Goal: Contribute content: Contribute content

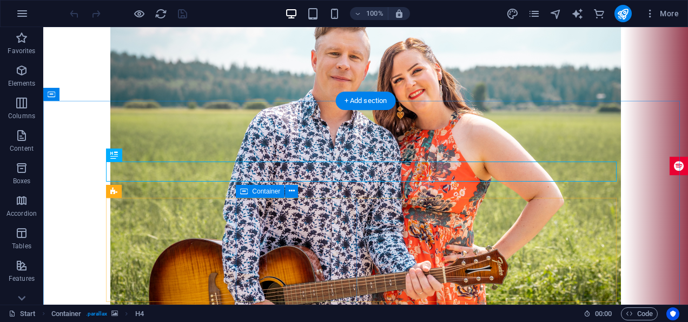
scroll to position [1512, 0]
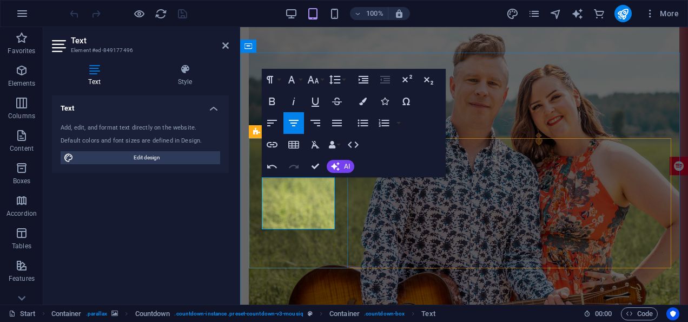
scroll to position [1519, 0]
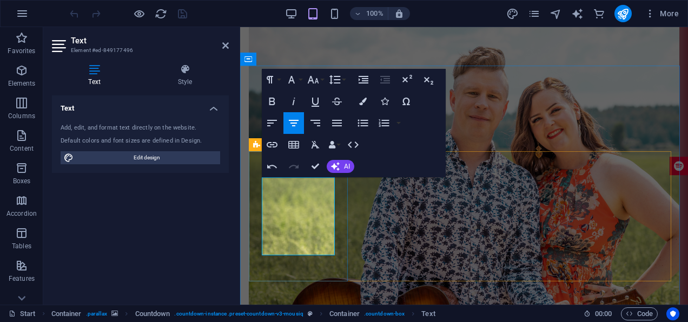
drag, startPoint x: 320, startPoint y: 197, endPoint x: 261, endPoint y: 186, distance: 60.6
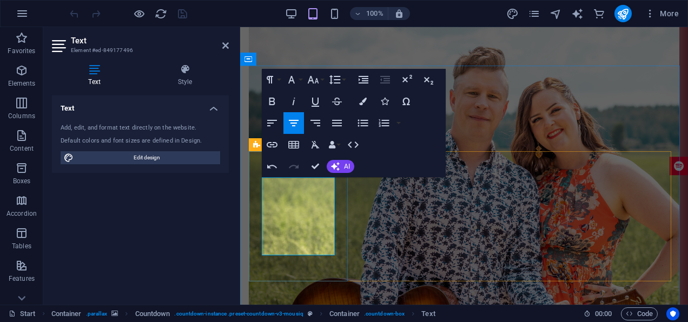
scroll to position [1519, 0]
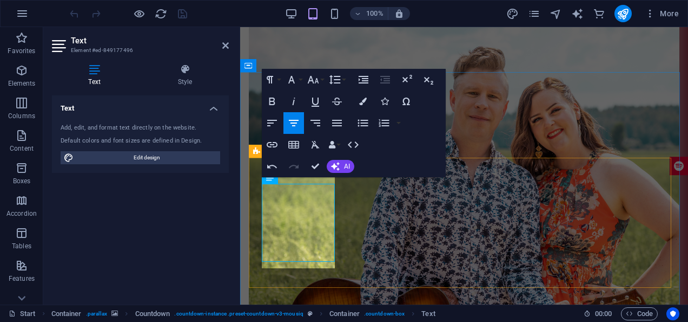
scroll to position [1506, 0]
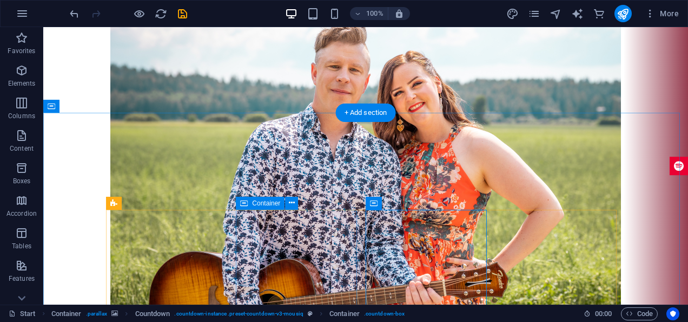
scroll to position [1553, 0]
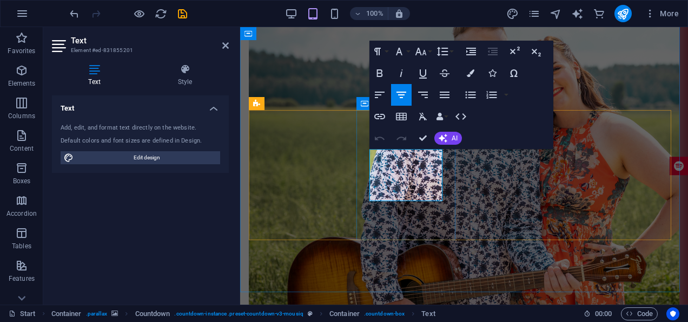
drag, startPoint x: 435, startPoint y: 170, endPoint x: 429, endPoint y: 166, distance: 7.4
drag, startPoint x: 429, startPoint y: 166, endPoint x: 424, endPoint y: 160, distance: 7.3
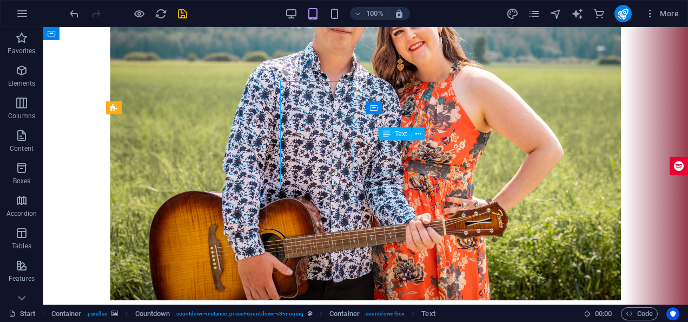
scroll to position [1596, 0]
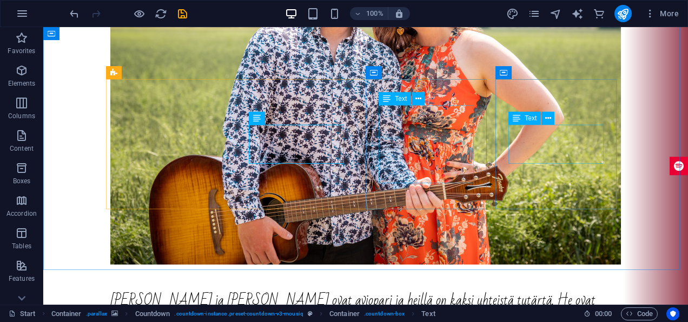
scroll to position [1631, 0]
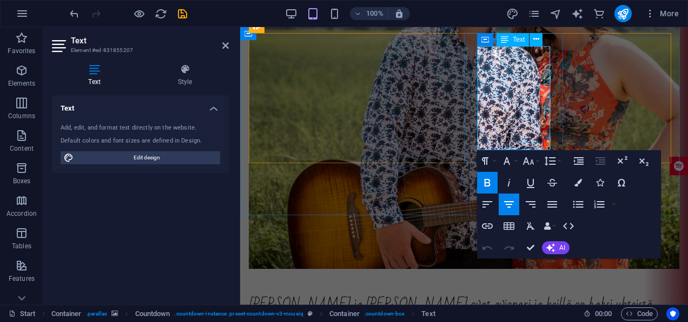
drag, startPoint x: 542, startPoint y: 145, endPoint x: 477, endPoint y: 96, distance: 80.8
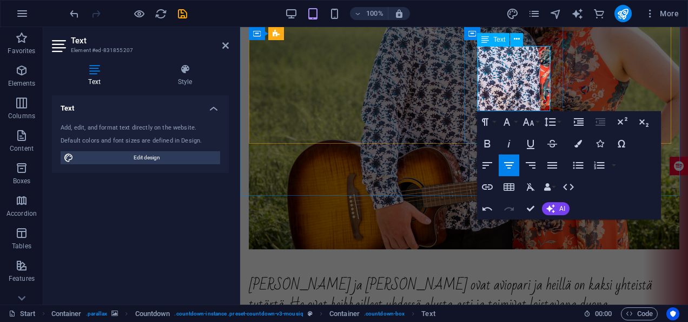
scroll to position [1644, 0]
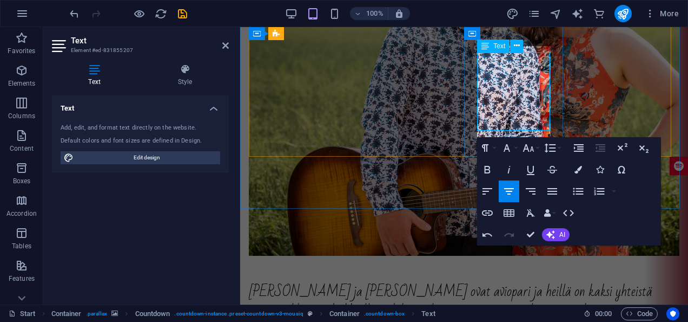
scroll to position [1637, 0]
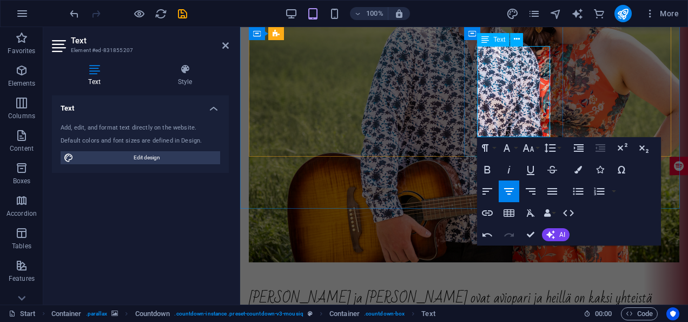
drag, startPoint x: 531, startPoint y: 84, endPoint x: 527, endPoint y: 66, distance: 18.4
click at [491, 167] on icon "button" at bounding box center [487, 169] width 13 height 13
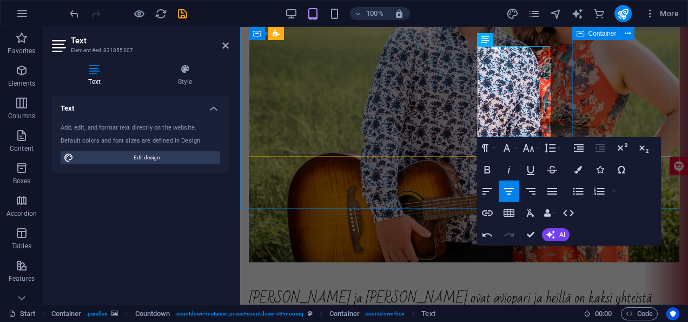
scroll to position [1631, 0]
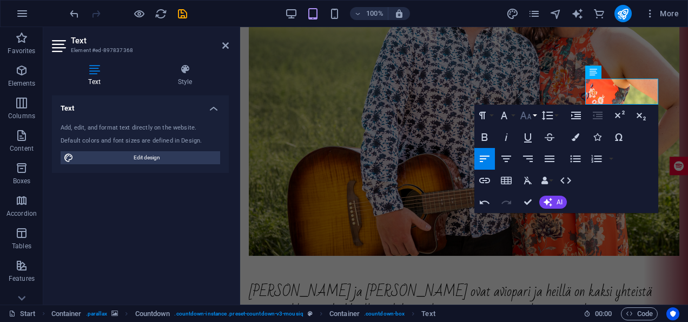
scroll to position [1637, 0]
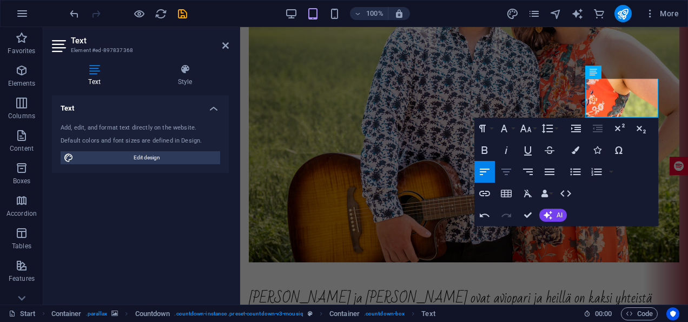
click at [511, 168] on icon "button" at bounding box center [507, 171] width 10 height 6
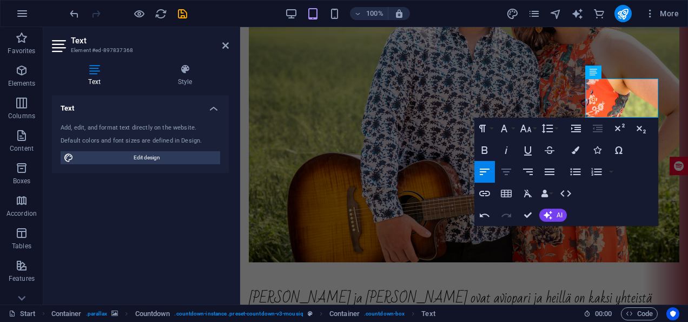
click at [503, 169] on icon "button" at bounding box center [506, 171] width 13 height 13
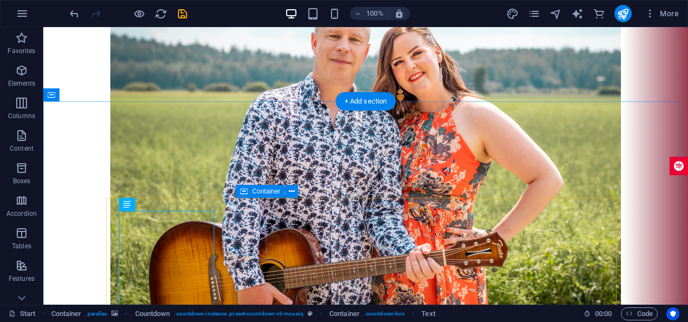
scroll to position [1475, 0]
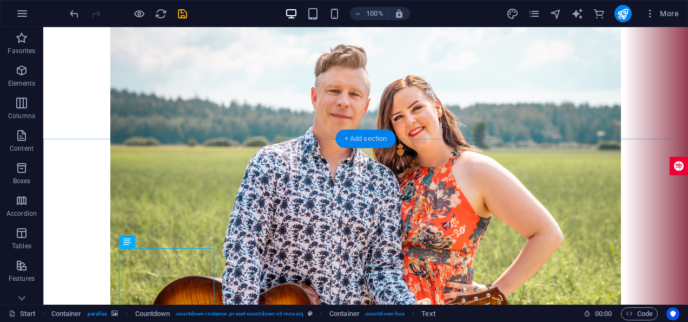
click at [356, 143] on div "+ Add section" at bounding box center [366, 138] width 60 height 18
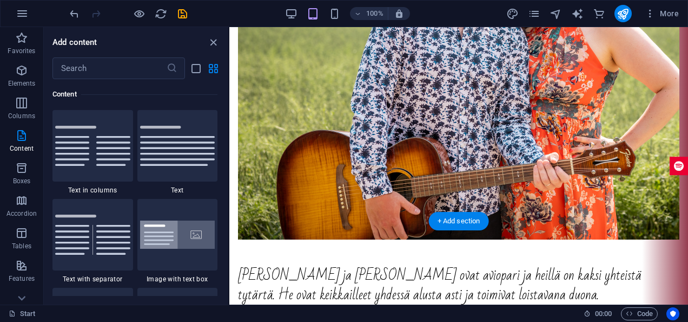
scroll to position [1665, 0]
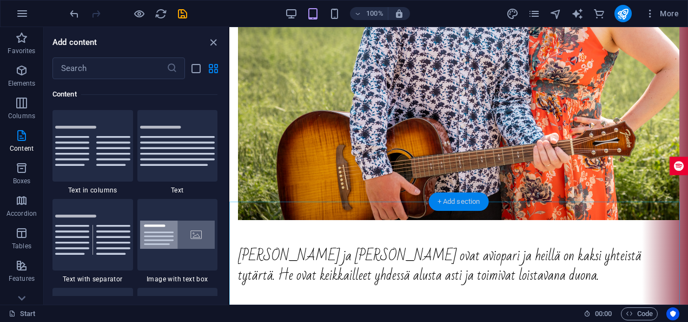
click at [450, 208] on div "+ Add section" at bounding box center [459, 201] width 60 height 18
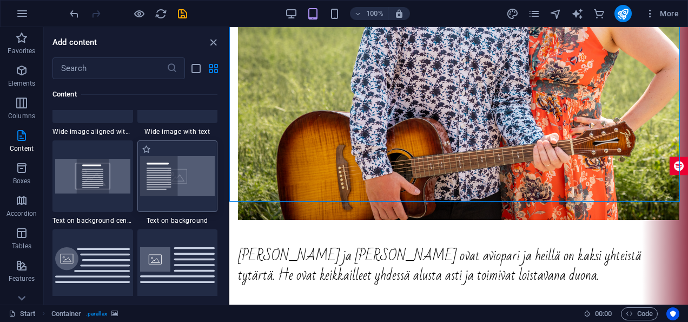
scroll to position [2164, 0]
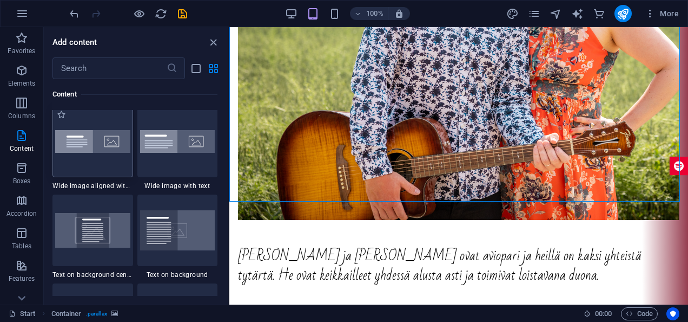
click at [87, 144] on img at bounding box center [92, 141] width 75 height 23
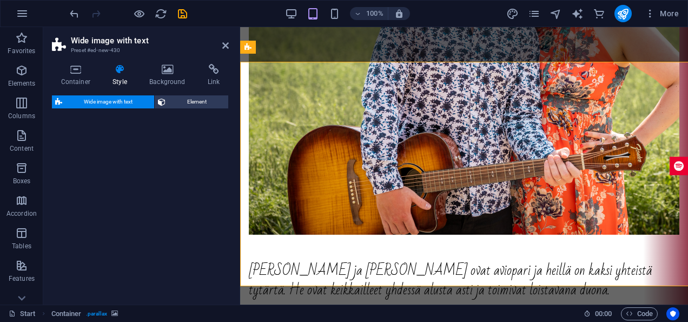
select select "%"
select select "preset-fullscreen-text-and-background-v3-alignments"
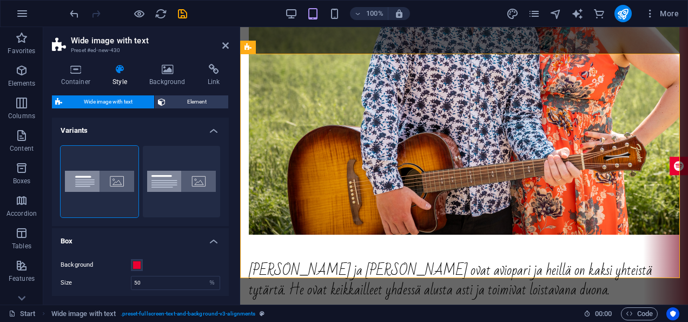
scroll to position [1805, 0]
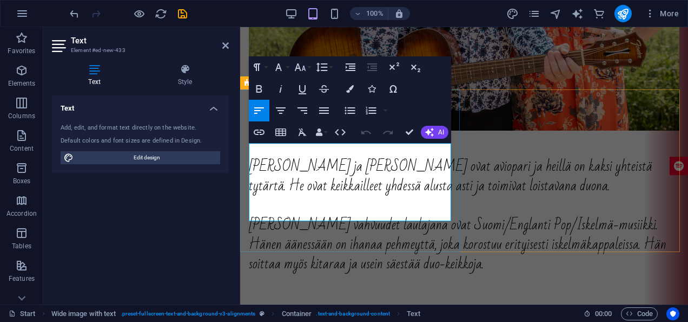
drag, startPoint x: 297, startPoint y: 219, endPoint x: 240, endPoint y: 155, distance: 85.1
click at [261, 131] on icon "button" at bounding box center [259, 132] width 13 height 13
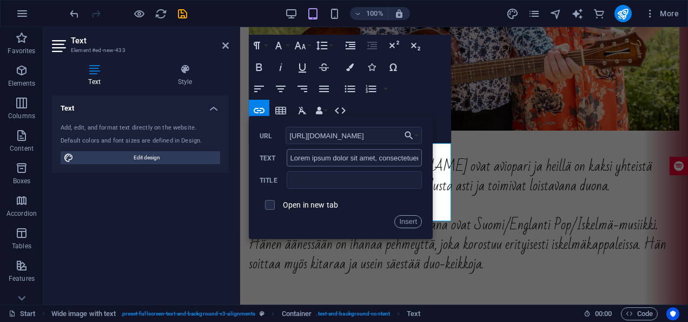
type input "https://fb.me/e/6OrnGVIIH"
click at [375, 161] on input "Lorem ipsum dolor sit amet, consectetuer adipiscing elit. Aenean commodo ligula…" at bounding box center [354, 157] width 135 height 17
type input "Joulukonsertti"
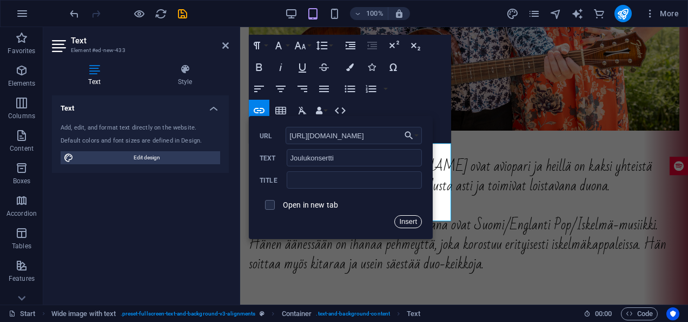
click at [404, 219] on button "Insert" at bounding box center [409, 221] width 28 height 13
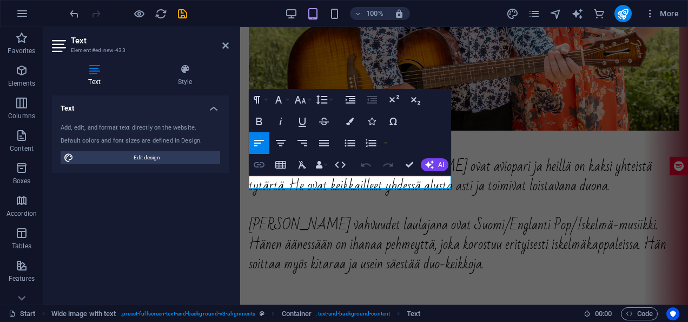
click at [258, 167] on icon "button" at bounding box center [259, 164] width 13 height 13
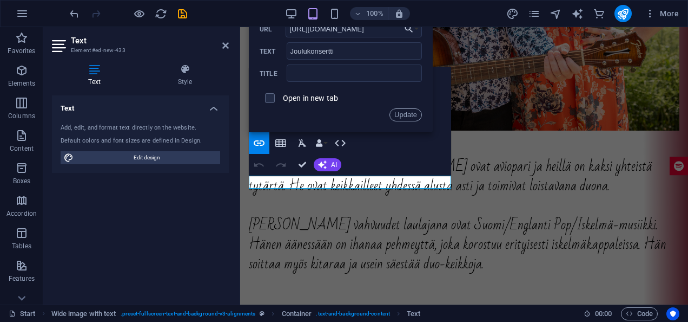
click at [329, 96] on label "Open in new tab" at bounding box center [310, 98] width 55 height 9
click at [394, 113] on button "Update" at bounding box center [406, 114] width 32 height 13
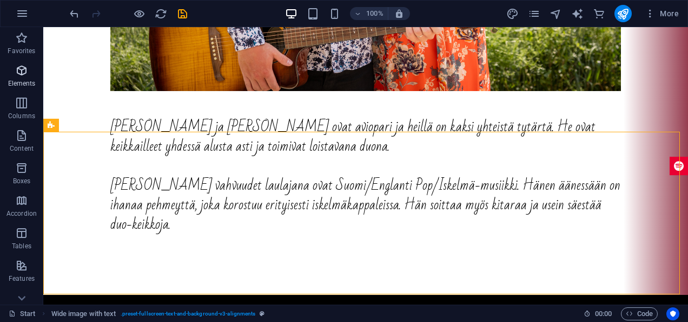
click at [32, 65] on span "Elements" at bounding box center [21, 77] width 43 height 26
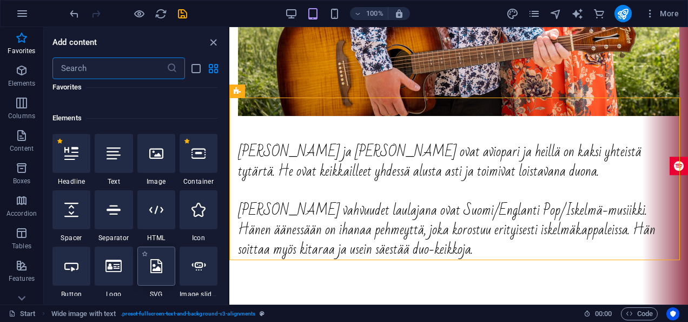
scroll to position [108, 0]
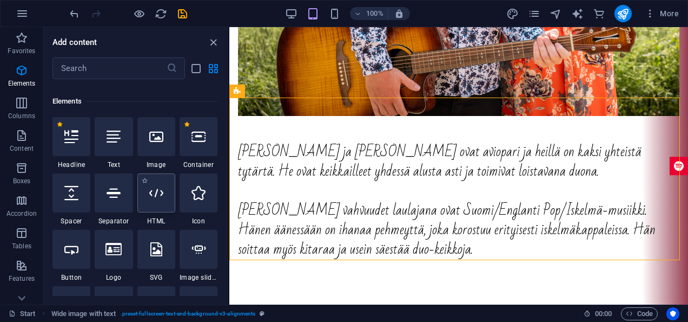
click at [166, 200] on div at bounding box center [156, 192] width 38 height 39
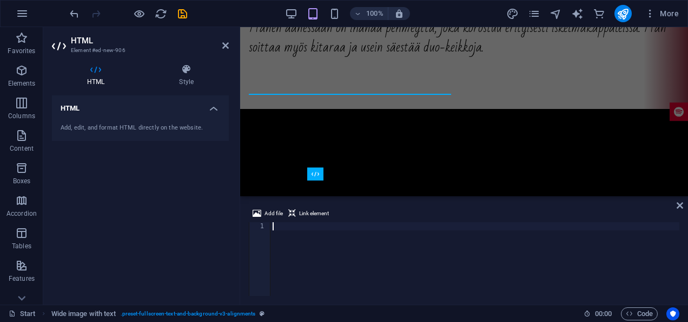
scroll to position [1720, 0]
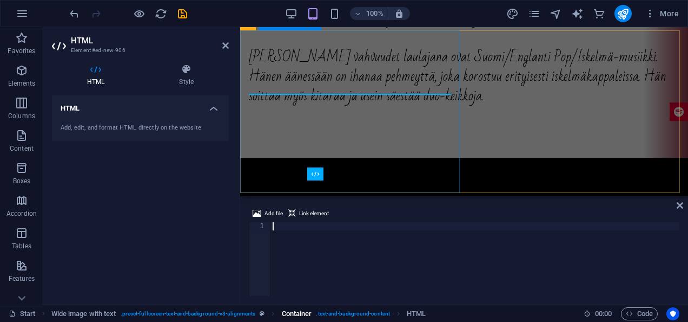
type textarea "https://fb.me/e/6OrnGVIIH"
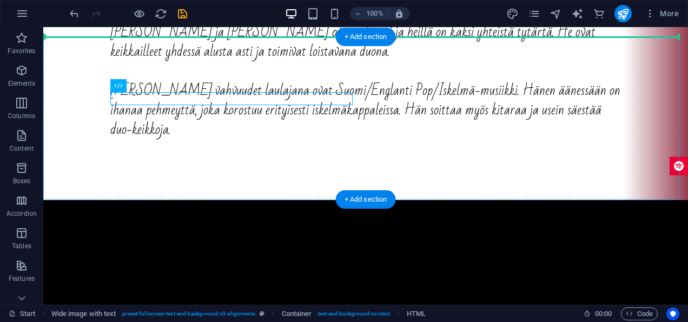
drag, startPoint x: 191, startPoint y: 93, endPoint x: 195, endPoint y: 71, distance: 22.5
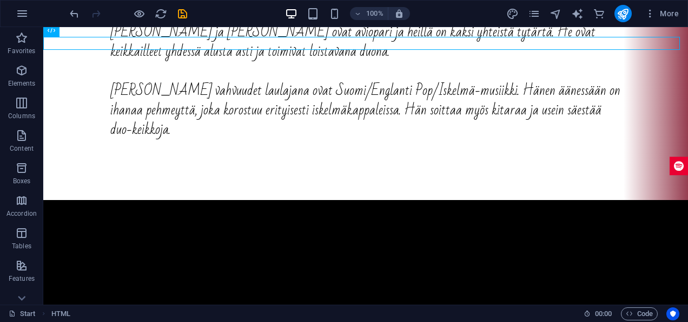
click at [83, 10] on div at bounding box center [128, 13] width 121 height 17
click at [71, 18] on icon "undo" at bounding box center [74, 14] width 12 height 12
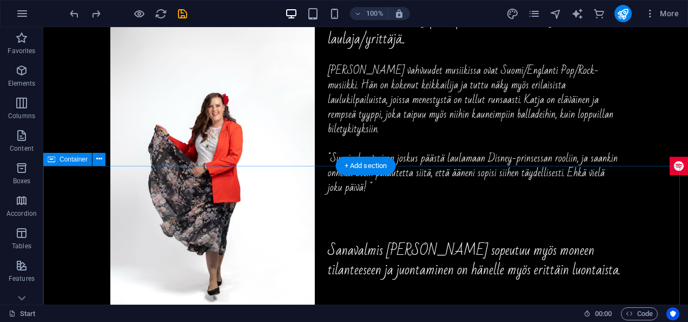
scroll to position [781, 0]
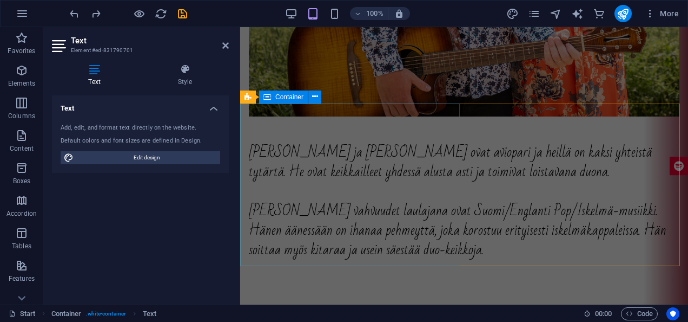
scroll to position [1755, 0]
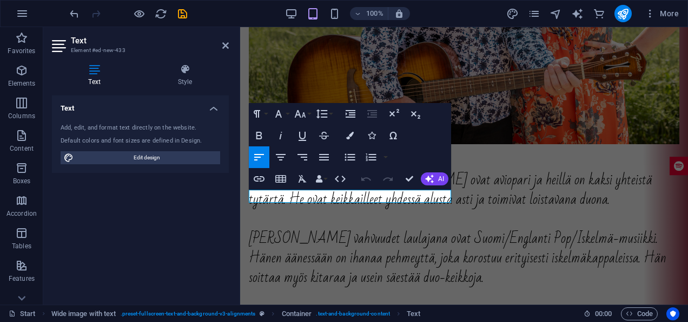
drag, startPoint x: 313, startPoint y: 199, endPoint x: 468, endPoint y: 234, distance: 158.1
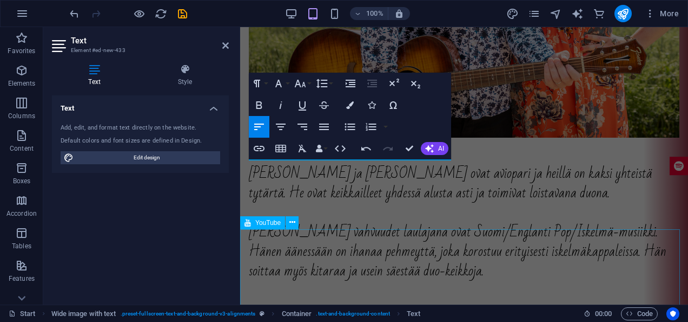
scroll to position [1816, 0]
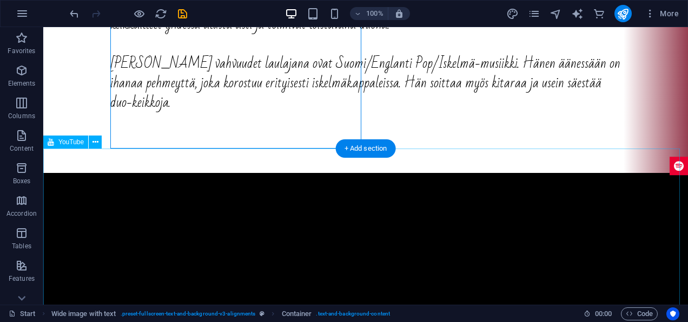
scroll to position [1924, 0]
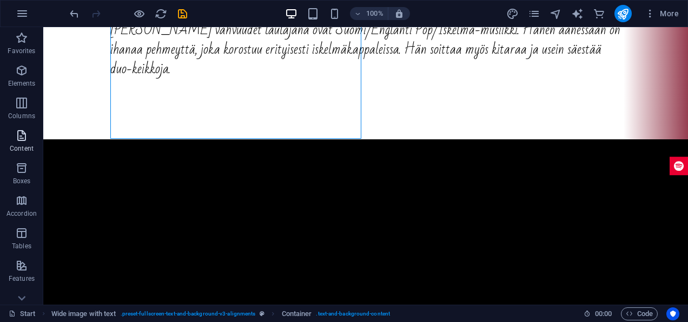
click at [12, 136] on span "Content" at bounding box center [21, 142] width 43 height 26
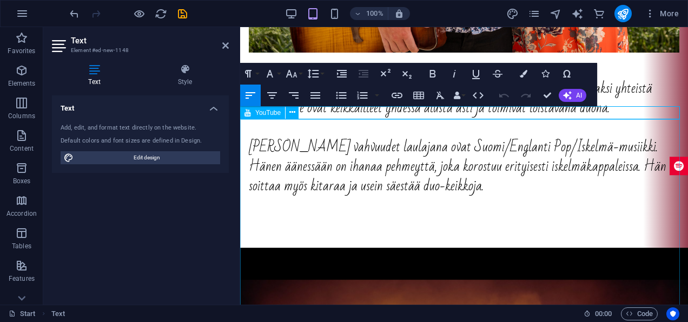
scroll to position [1816, 0]
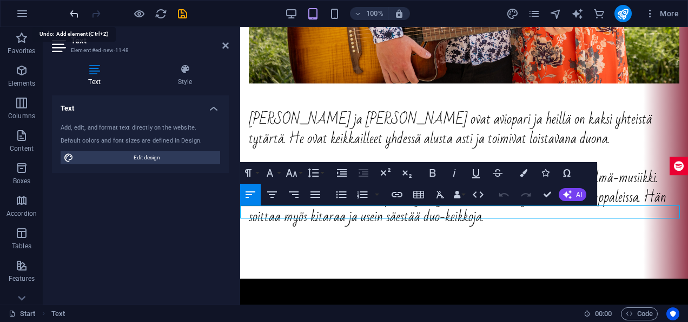
click at [78, 9] on icon "undo" at bounding box center [74, 14] width 12 height 12
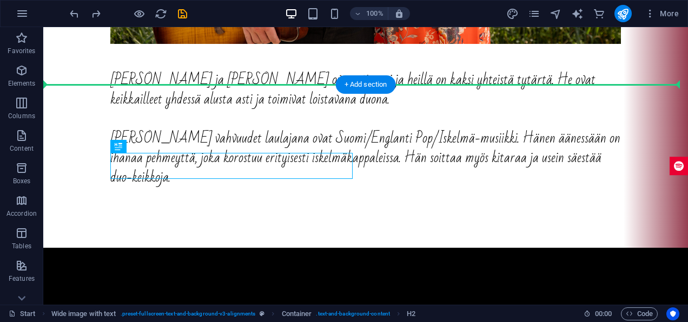
drag, startPoint x: 130, startPoint y: 115, endPoint x: 311, endPoint y: 104, distance: 180.6
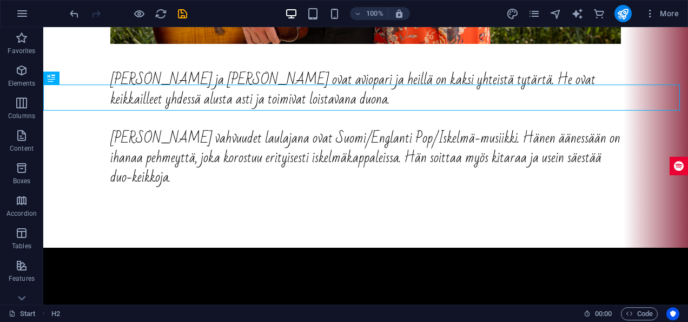
click at [73, 21] on div at bounding box center [128, 13] width 121 height 17
click at [75, 19] on icon "undo" at bounding box center [74, 14] width 12 height 12
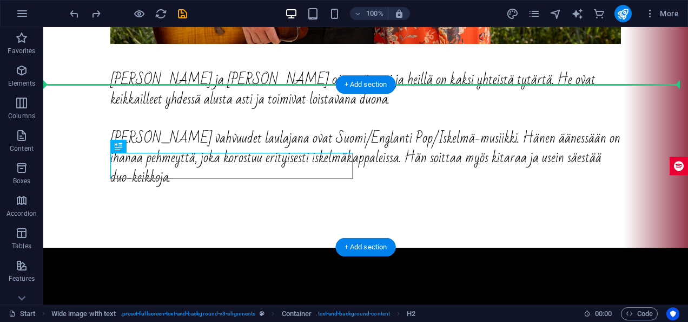
drag, startPoint x: 134, startPoint y: 158, endPoint x: 100, endPoint y: 118, distance: 52.6
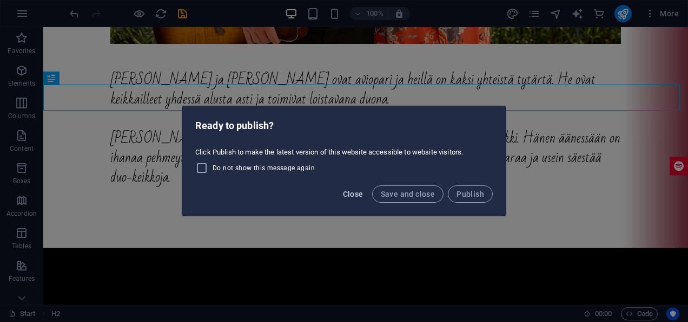
click at [359, 195] on span "Close" at bounding box center [353, 193] width 21 height 9
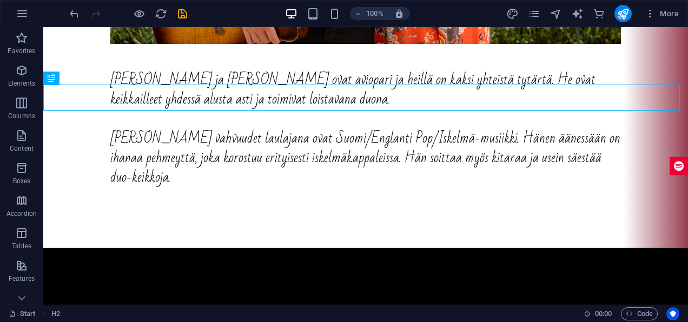
click at [74, 6] on div at bounding box center [128, 13] width 121 height 17
click at [71, 10] on icon "undo" at bounding box center [74, 14] width 12 height 12
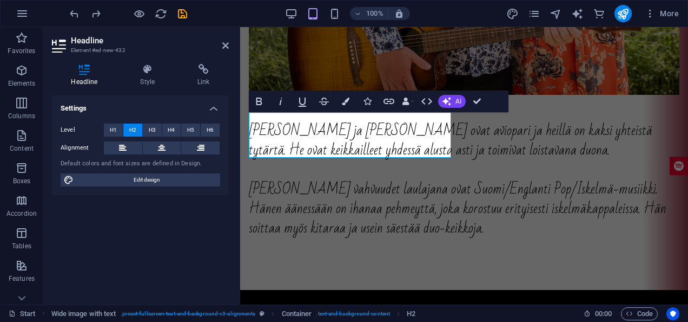
scroll to position [1793, 0]
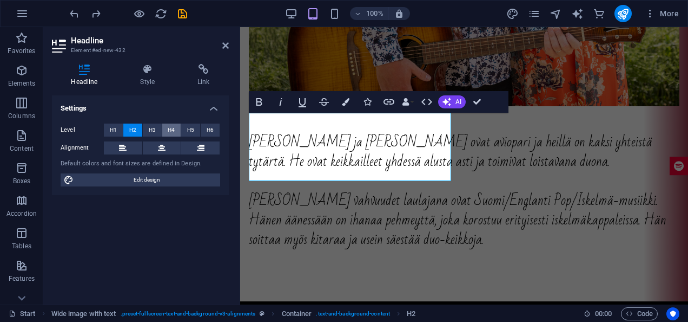
click at [174, 128] on span "H4" at bounding box center [171, 129] width 7 height 13
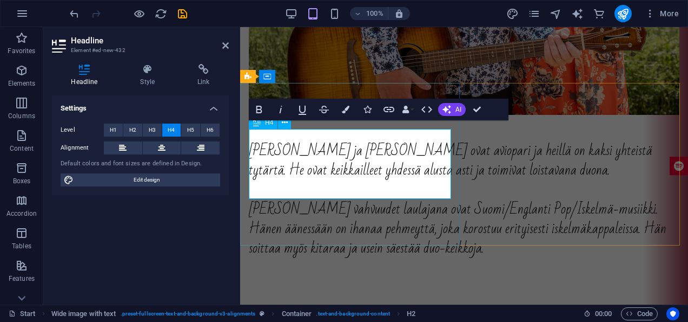
scroll to position [1776, 0]
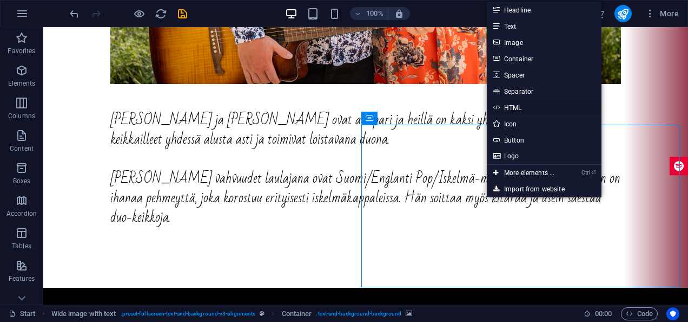
click at [528, 104] on link "HTML" at bounding box center [544, 107] width 115 height 16
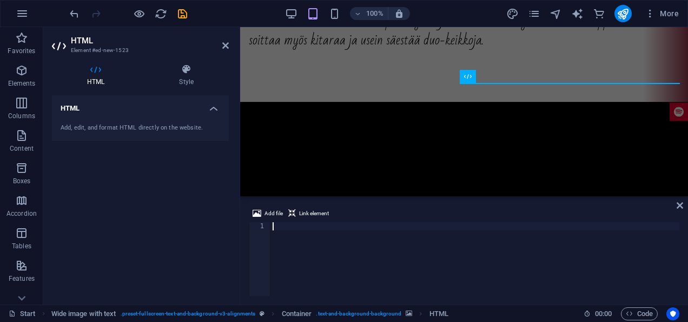
scroll to position [1668, 0]
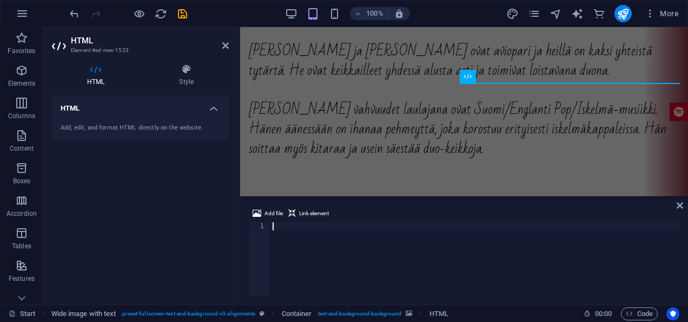
type textarea "https://fb.me/e/6OrnGVIIH"
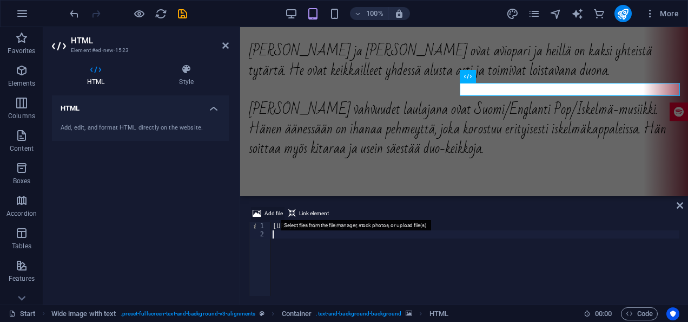
click at [276, 212] on span "Add file" at bounding box center [274, 213] width 18 height 13
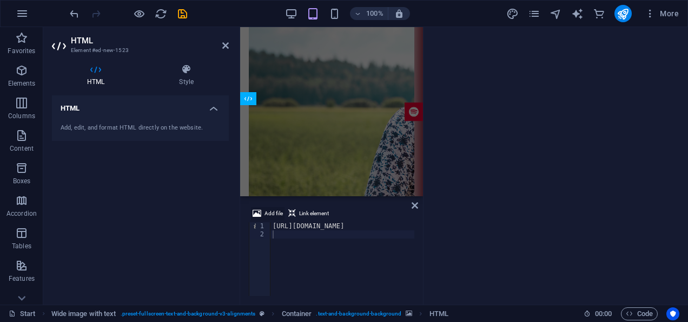
scroll to position [2253, 0]
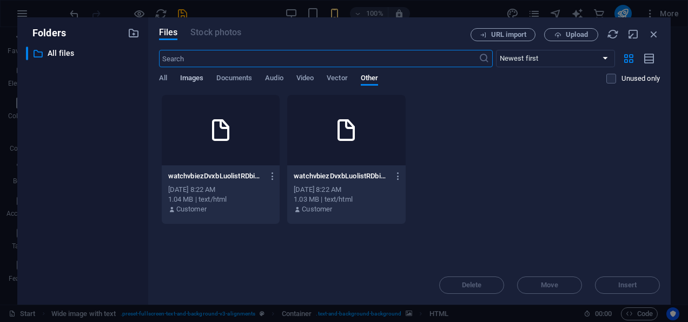
click at [188, 82] on span "Images" at bounding box center [192, 78] width 24 height 15
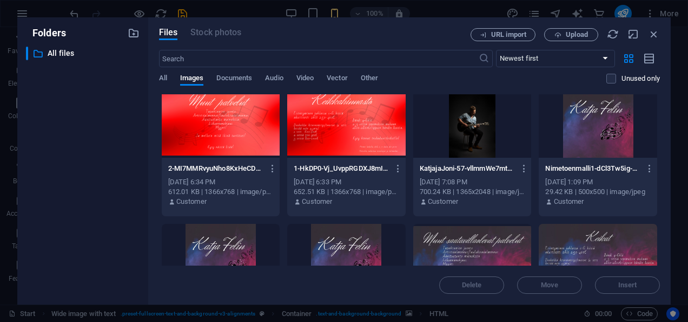
scroll to position [0, 0]
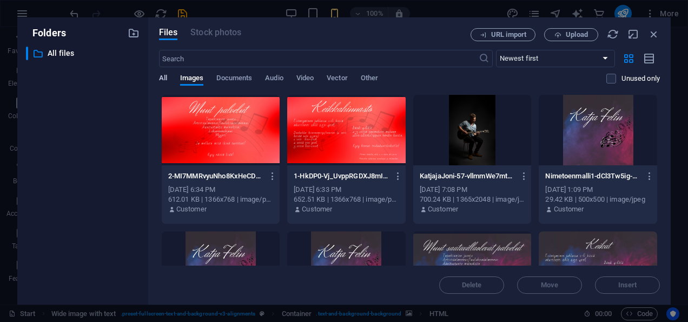
click at [166, 78] on span "All" at bounding box center [163, 78] width 8 height 15
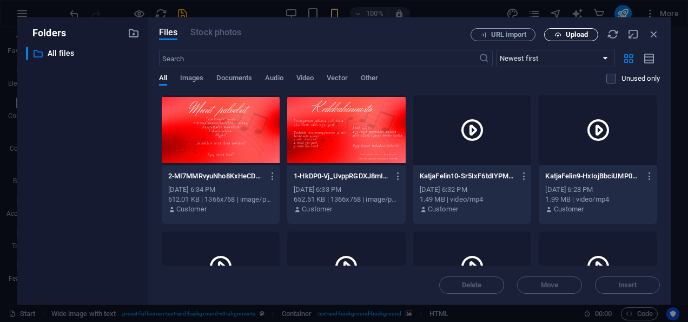
click at [574, 35] on span "Upload" at bounding box center [577, 34] width 22 height 6
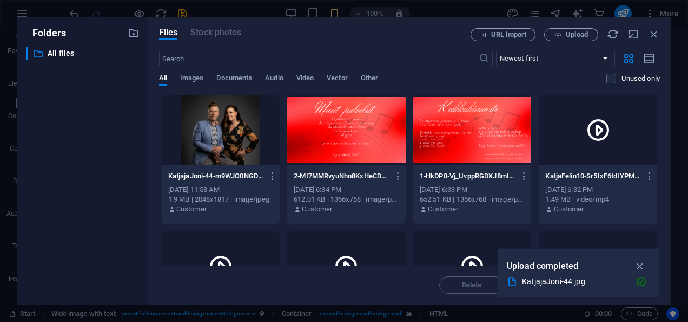
click at [232, 138] on div at bounding box center [221, 130] width 119 height 70
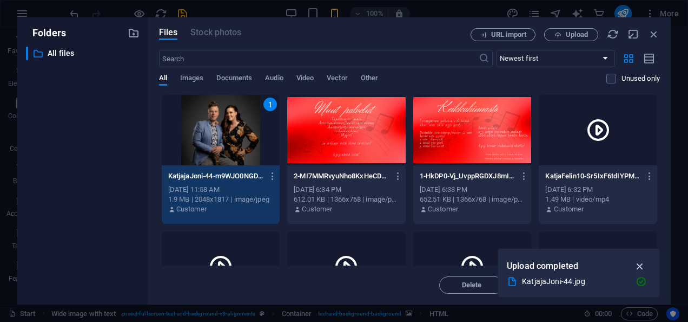
click at [642, 267] on icon "button" at bounding box center [640, 266] width 12 height 12
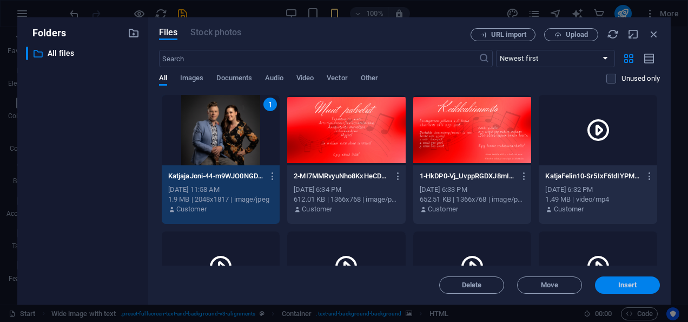
click at [621, 283] on span "Insert" at bounding box center [628, 284] width 19 height 6
type textarea "https://cdn1.site-media.eu/images/0/19662034/KatjajaJoni-44-m9WJO0NGDIdZdFVOzIc…"
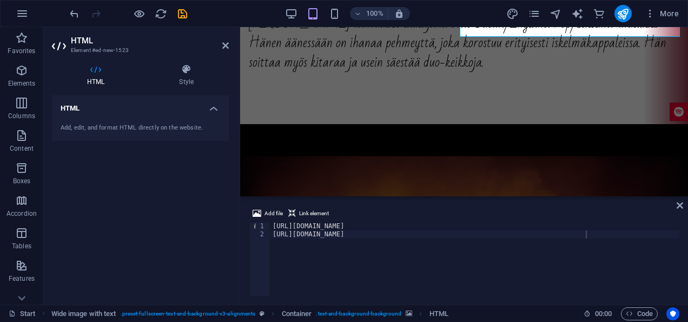
scroll to position [1700, 0]
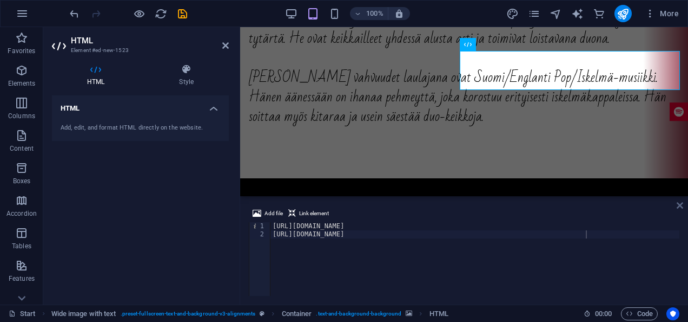
click at [680, 205] on icon at bounding box center [680, 205] width 6 height 9
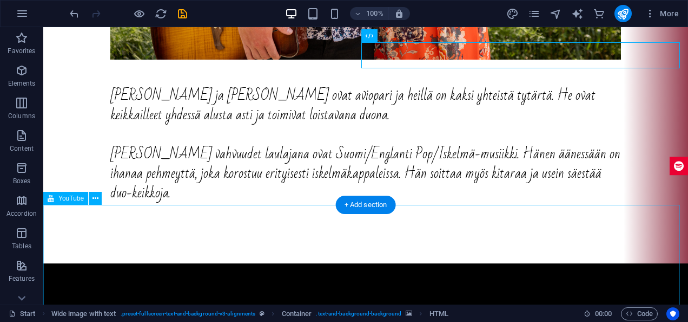
scroll to position [1862, 0]
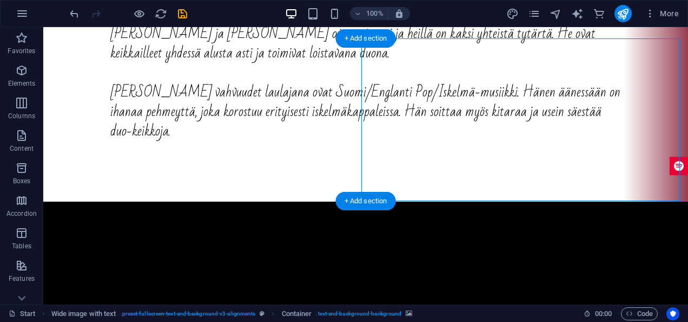
drag, startPoint x: 533, startPoint y: 141, endPoint x: 336, endPoint y: 141, distance: 197.0
select select "px"
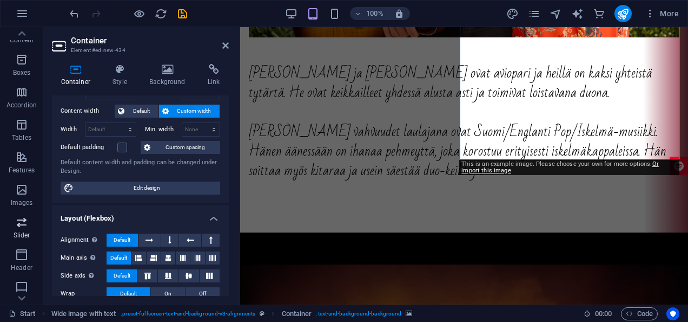
scroll to position [162, 0]
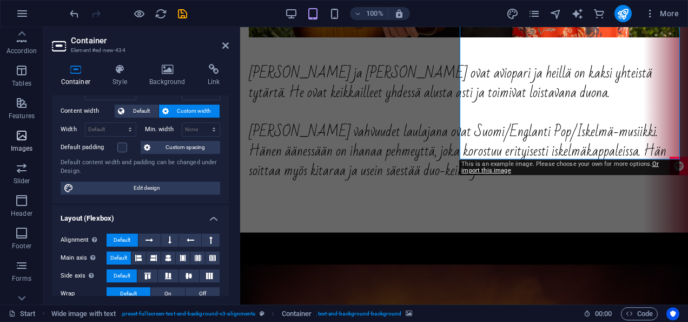
click at [21, 133] on icon "button" at bounding box center [21, 135] width 13 height 13
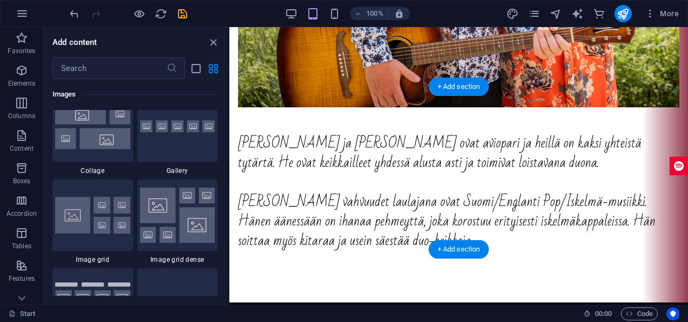
scroll to position [1780, 0]
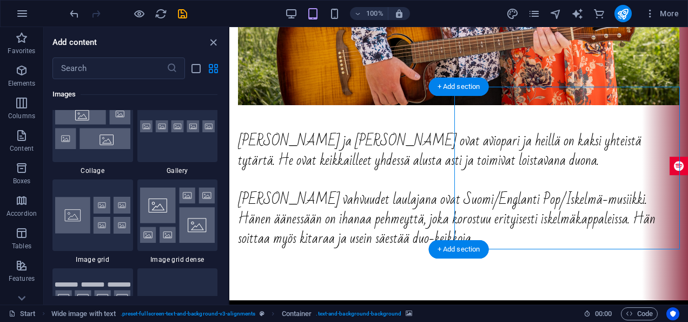
select select "px"
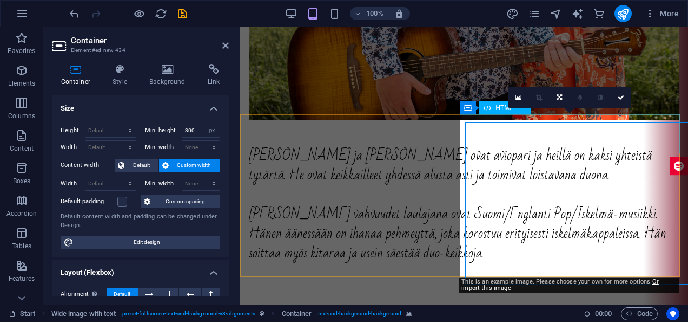
scroll to position [1744, 0]
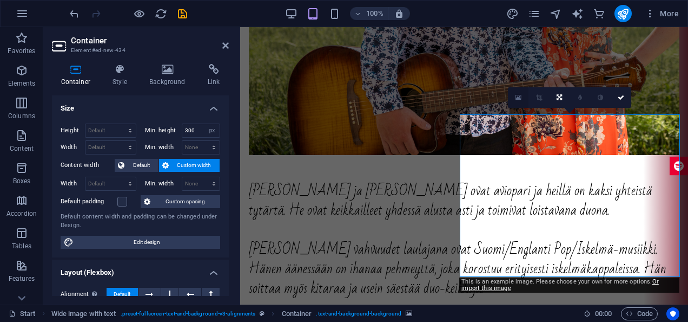
click at [516, 95] on icon at bounding box center [519, 98] width 6 height 8
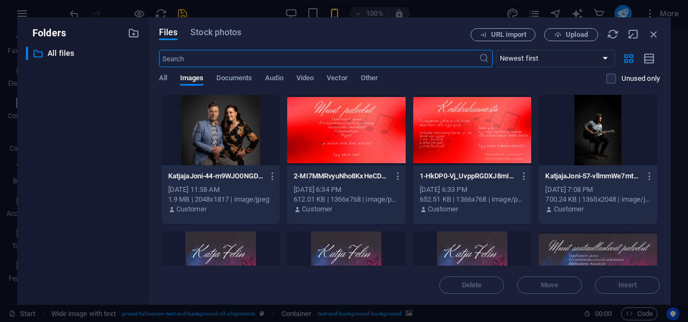
click at [204, 139] on div at bounding box center [221, 130] width 119 height 70
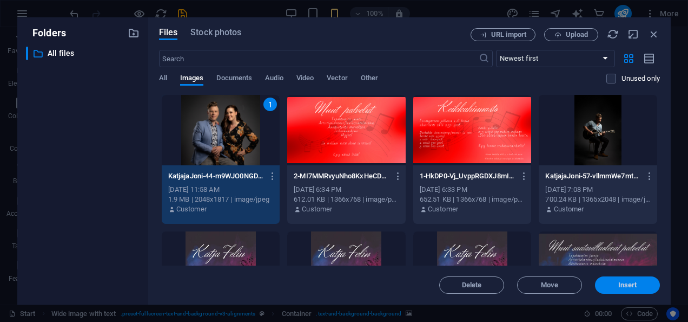
click at [635, 281] on span "Insert" at bounding box center [628, 284] width 19 height 6
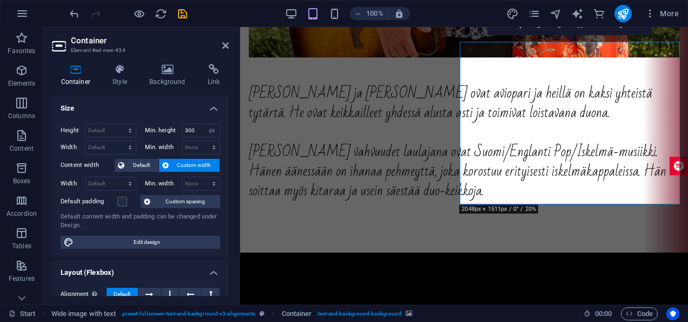
scroll to position [1788, 0]
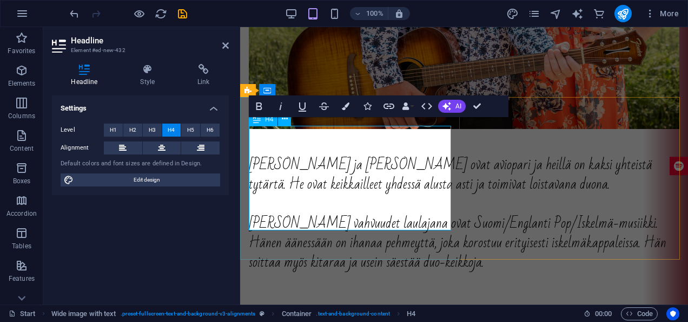
scroll to position [1762, 0]
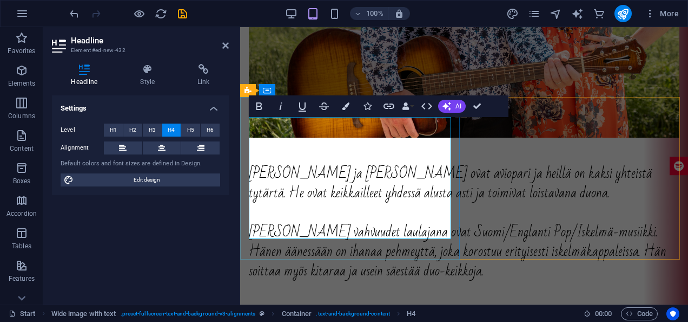
click at [253, 115] on button "Bold" at bounding box center [259, 106] width 21 height 22
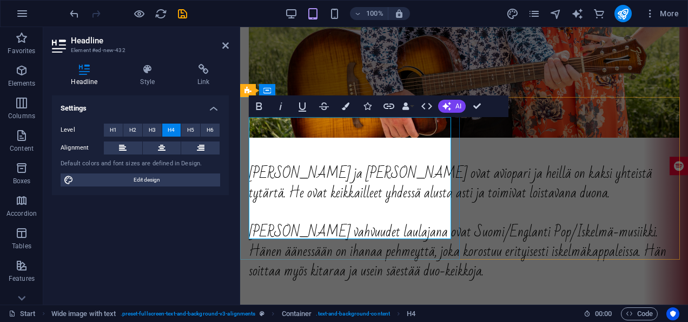
drag, startPoint x: 265, startPoint y: 150, endPoint x: 245, endPoint y: 126, distance: 31.9
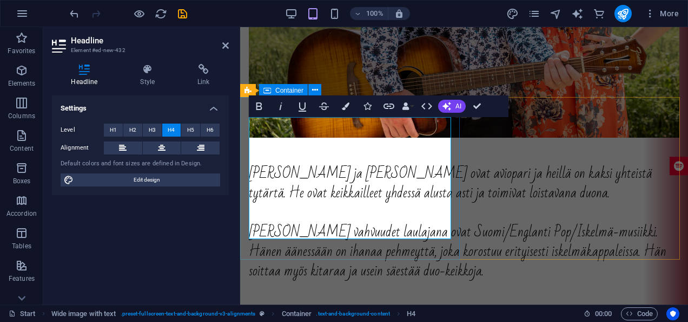
click at [345, 108] on icon "button" at bounding box center [346, 106] width 8 height 8
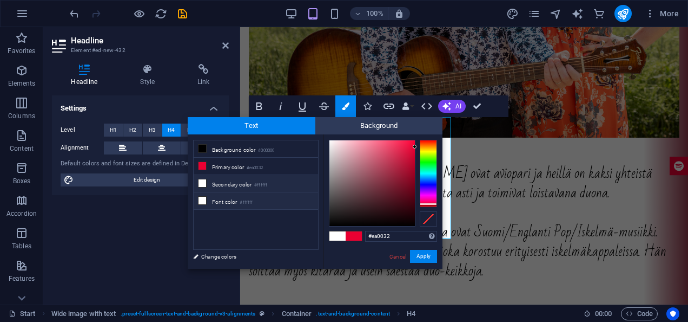
click at [225, 198] on li "Font color #ffffff" at bounding box center [256, 200] width 124 height 17
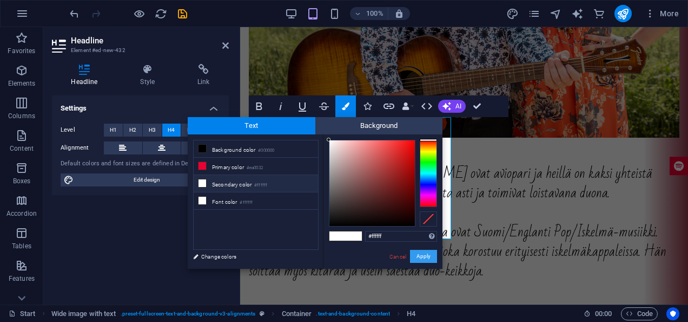
click at [429, 260] on button "Apply" at bounding box center [423, 256] width 27 height 13
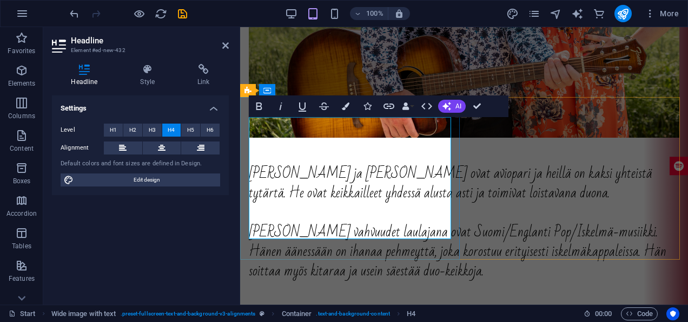
drag, startPoint x: 291, startPoint y: 143, endPoint x: 476, endPoint y: 133, distance: 184.8
click at [343, 107] on icon "button" at bounding box center [346, 106] width 8 height 8
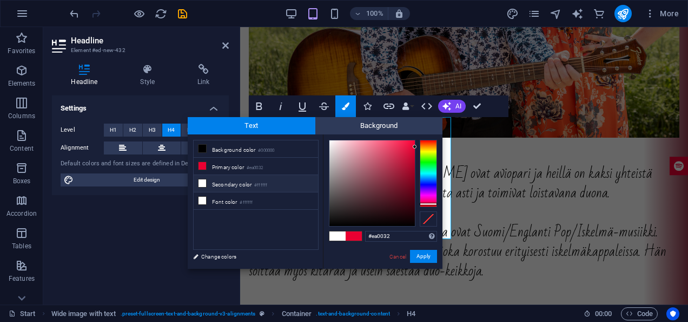
click at [242, 183] on li "Secondary color #ffffff" at bounding box center [256, 183] width 124 height 17
type input "#ffffff"
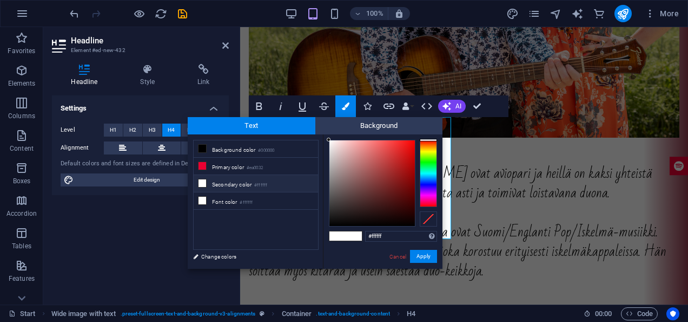
click at [242, 183] on li "Secondary color #ffffff" at bounding box center [256, 183] width 124 height 17
click at [427, 255] on button "Apply" at bounding box center [423, 256] width 27 height 13
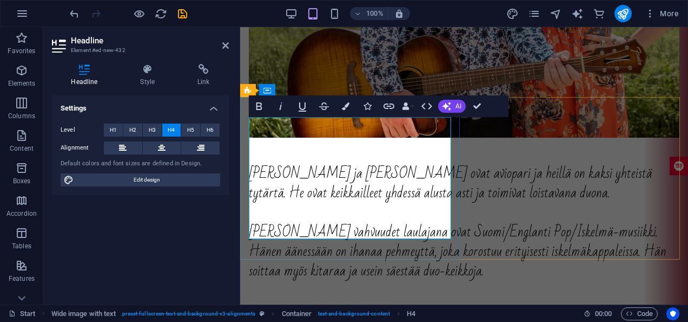
drag, startPoint x: 282, startPoint y: 147, endPoint x: 244, endPoint y: 117, distance: 48.3
click at [353, 107] on button "Colors" at bounding box center [346, 106] width 21 height 22
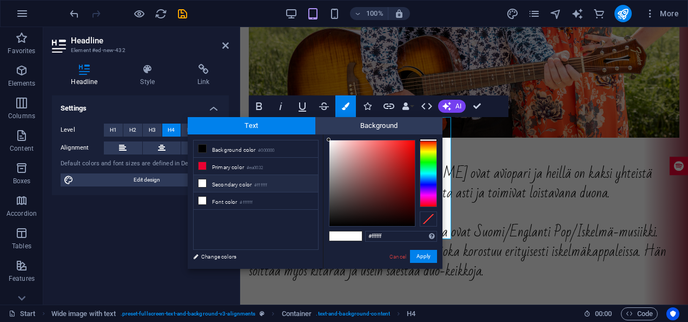
click at [342, 230] on div "#ffffff Supported formats #0852ed rgb(8, 82, 237) rgba(8, 82, 237, 90%) hsv(221…" at bounding box center [383, 279] width 120 height 291
click at [342, 231] on div at bounding box center [346, 236] width 34 height 10
click at [343, 233] on span at bounding box center [338, 235] width 16 height 9
click at [279, 202] on li "Font color #ffffff" at bounding box center [256, 200] width 124 height 17
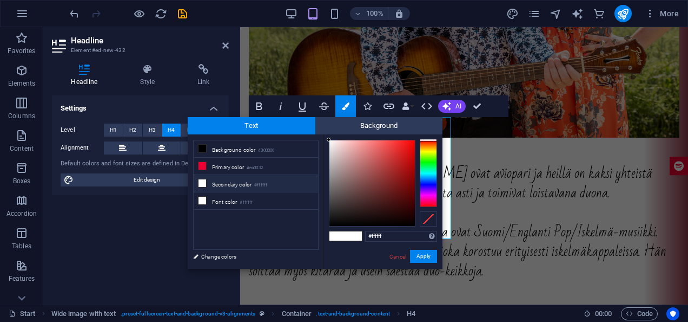
click at [261, 181] on small "#ffffff" at bounding box center [260, 185] width 13 height 8
click at [258, 195] on li "Font color #ffffff" at bounding box center [256, 200] width 124 height 17
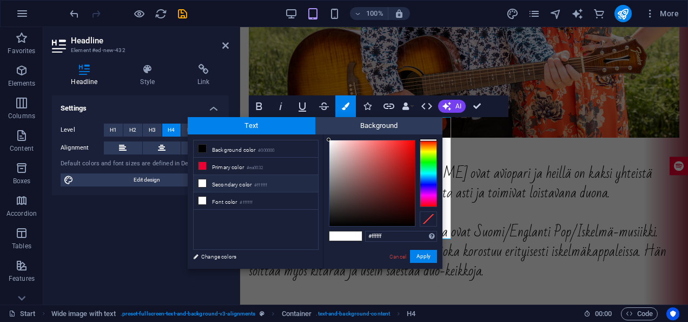
click at [418, 264] on div "#ffffff Supported formats #0852ed rgb(8, 82, 237) rgba(8, 82, 237, 90%) hsv(221…" at bounding box center [383, 279] width 120 height 291
click at [412, 255] on button "Apply" at bounding box center [423, 256] width 27 height 13
click at [421, 254] on button "Apply" at bounding box center [423, 256] width 27 height 13
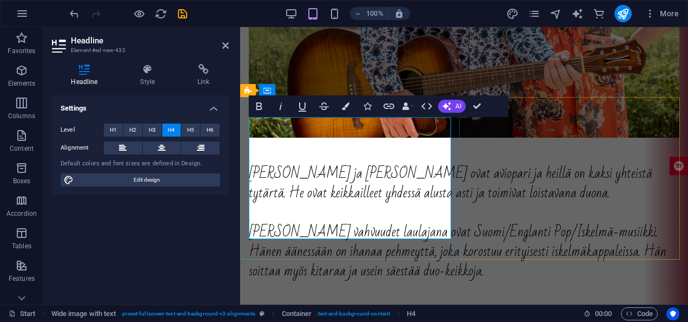
drag, startPoint x: 259, startPoint y: 151, endPoint x: 470, endPoint y: 149, distance: 210.6
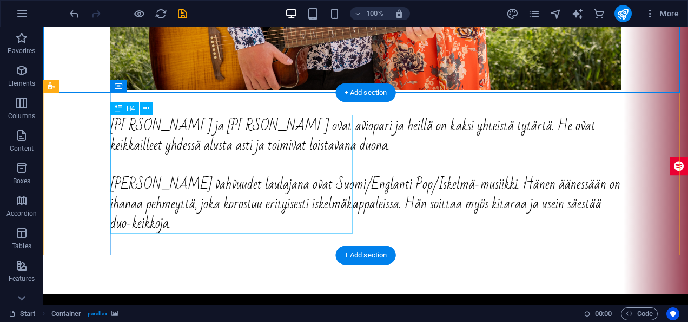
scroll to position [1808, 0]
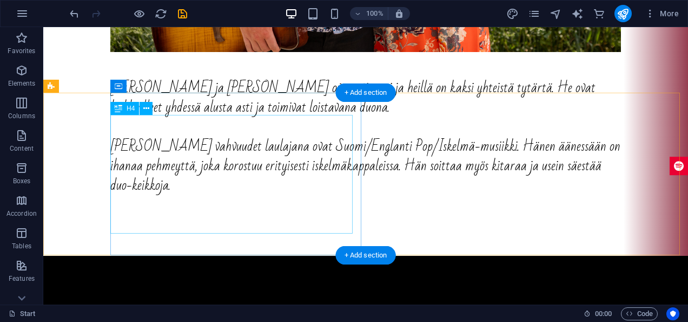
drag, startPoint x: 147, startPoint y: 191, endPoint x: 124, endPoint y: 175, distance: 28.4
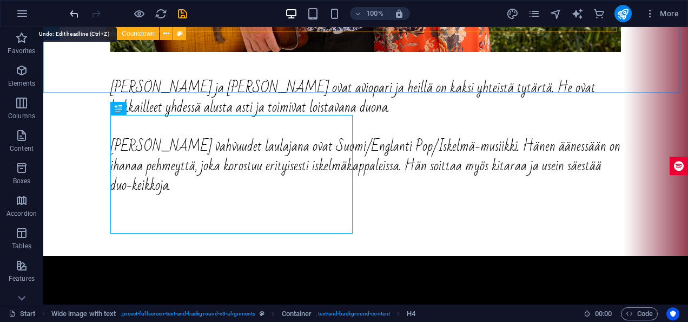
click at [69, 14] on icon "undo" at bounding box center [74, 14] width 12 height 12
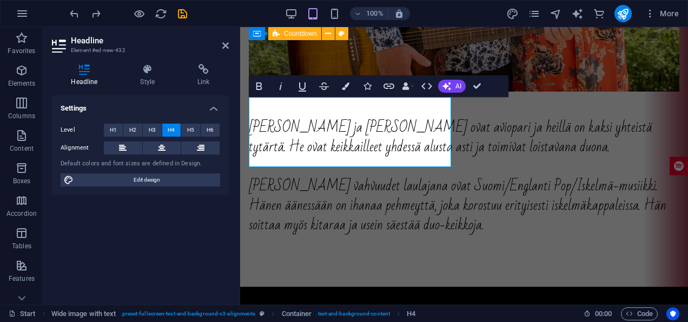
click at [171, 199] on div "Settings Level H1 H2 H3 H4 H5 H6 Alignment Default colors and font sizes are de…" at bounding box center [140, 195] width 177 height 200
click at [254, 86] on icon "button" at bounding box center [259, 86] width 13 height 13
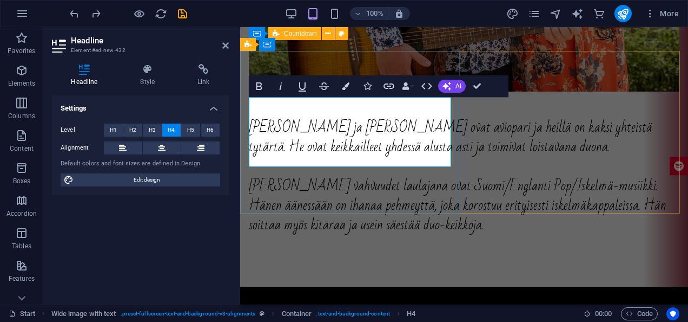
click at [258, 83] on icon "button" at bounding box center [260, 86] width 6 height 8
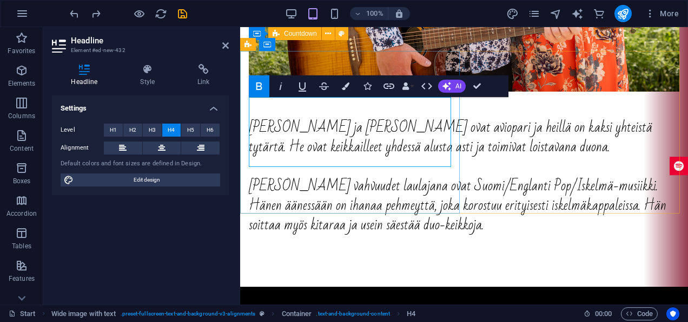
click at [77, 19] on icon "undo" at bounding box center [74, 14] width 12 height 12
click at [97, 16] on icon "redo" at bounding box center [96, 14] width 12 height 12
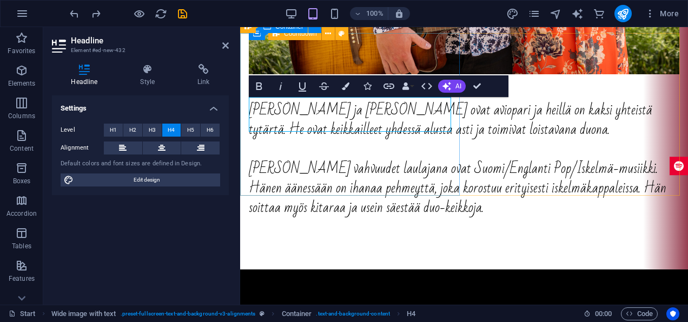
scroll to position [1816, 0]
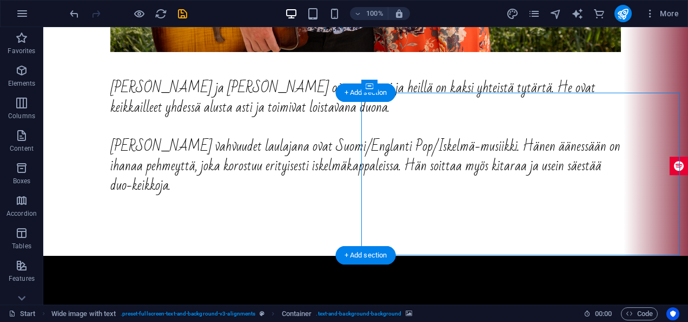
drag, startPoint x: 570, startPoint y: 212, endPoint x: 573, endPoint y: 235, distance: 22.8
select select "px"
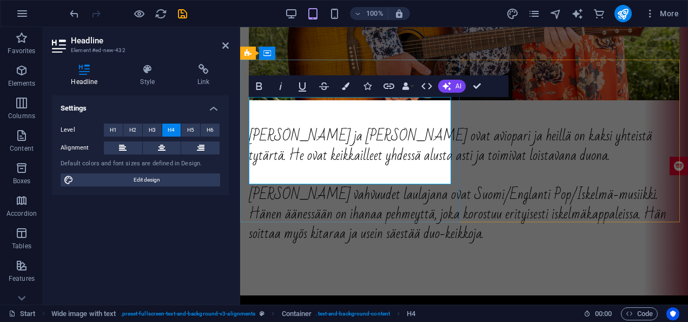
scroll to position [1790, 0]
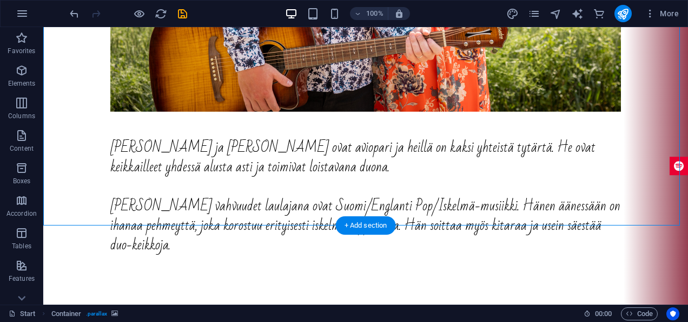
scroll to position [1808, 0]
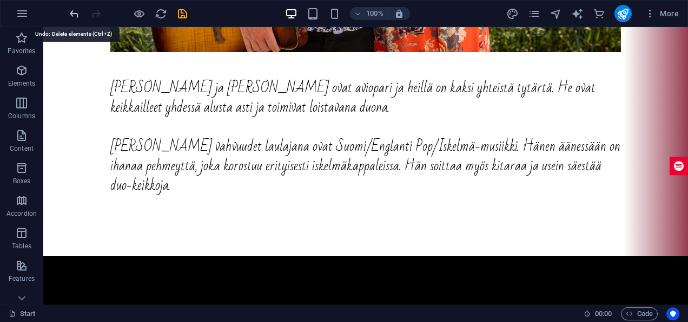
click at [79, 14] on icon "undo" at bounding box center [74, 14] width 12 height 12
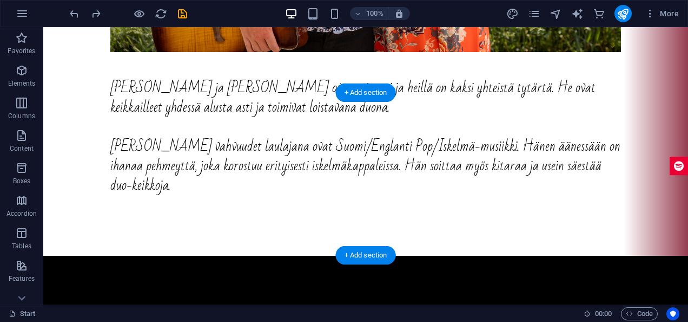
select select "px"
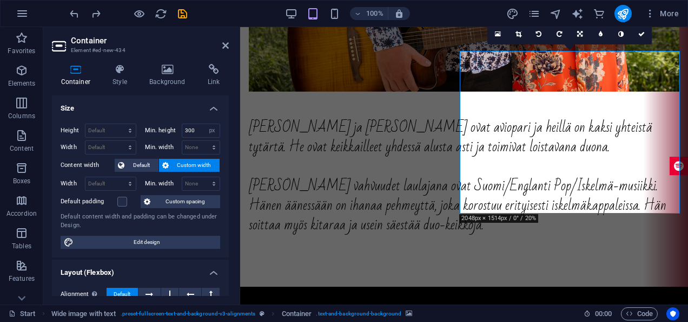
drag, startPoint x: 524, startPoint y: 169, endPoint x: 535, endPoint y: 207, distance: 39.4
drag, startPoint x: 535, startPoint y: 178, endPoint x: 540, endPoint y: 209, distance: 31.9
click at [213, 131] on select "None px rem % vh vw" at bounding box center [212, 130] width 15 height 13
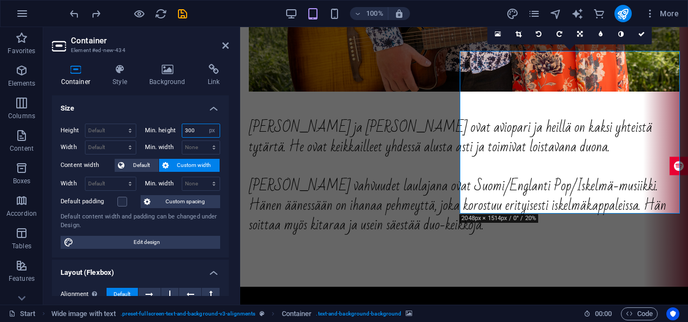
click at [188, 129] on input "300" at bounding box center [201, 130] width 38 height 13
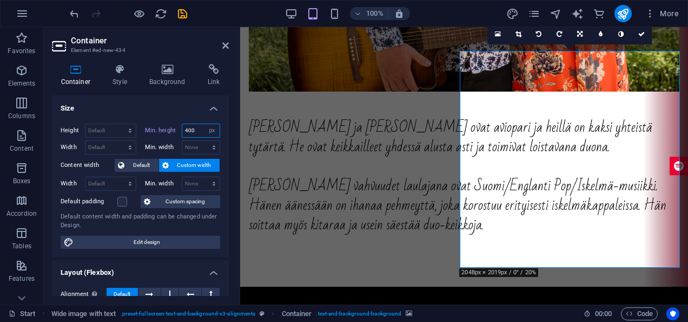
type input "400"
click at [232, 91] on div "Container Style Background Link Size Height Default px rem % vh vw Min. height …" at bounding box center [140, 179] width 194 height 249
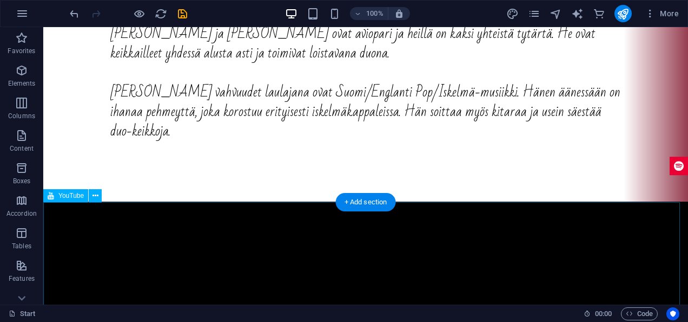
scroll to position [1754, 0]
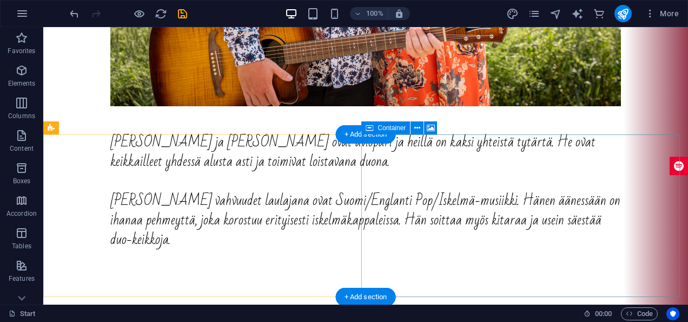
scroll to position [1862, 0]
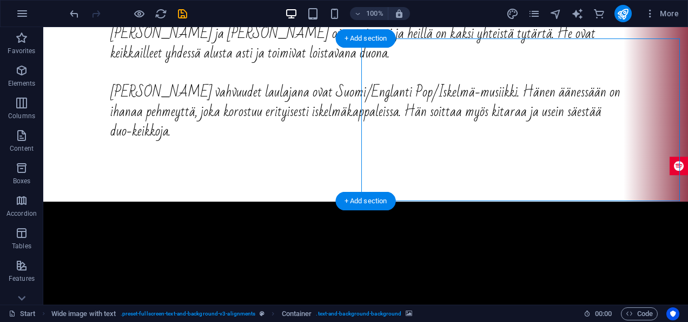
drag, startPoint x: 456, startPoint y: 168, endPoint x: 459, endPoint y: 188, distance: 20.3
select select "px"
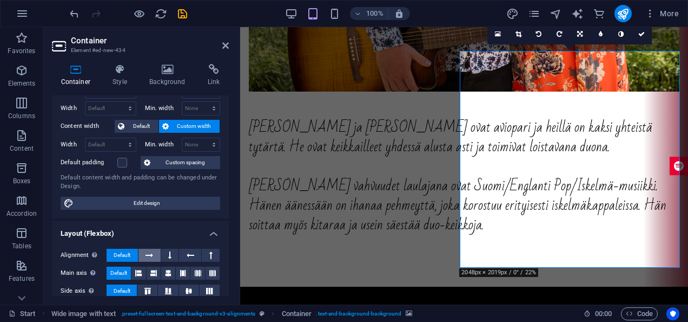
scroll to position [54, 0]
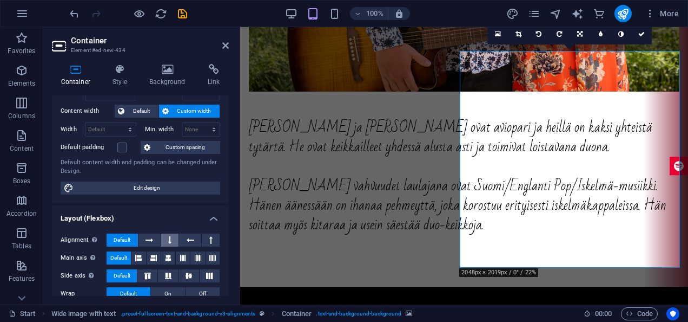
click at [175, 238] on button at bounding box center [170, 239] width 18 height 13
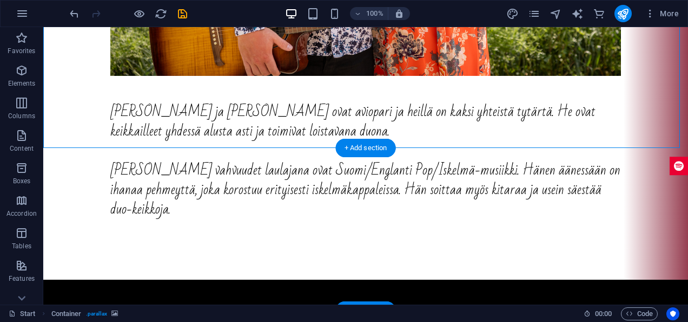
scroll to position [1808, 0]
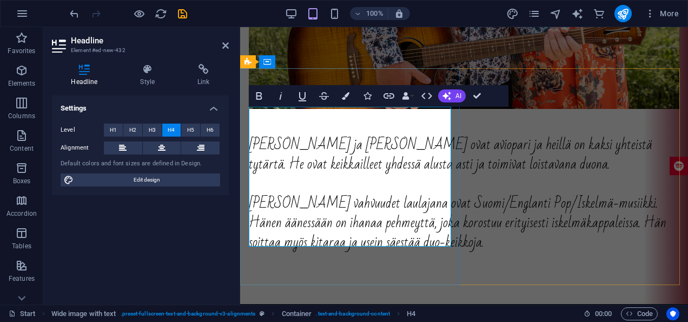
scroll to position [1781, 0]
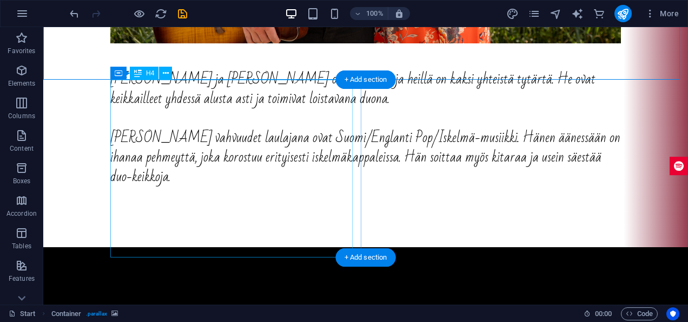
scroll to position [1823, 0]
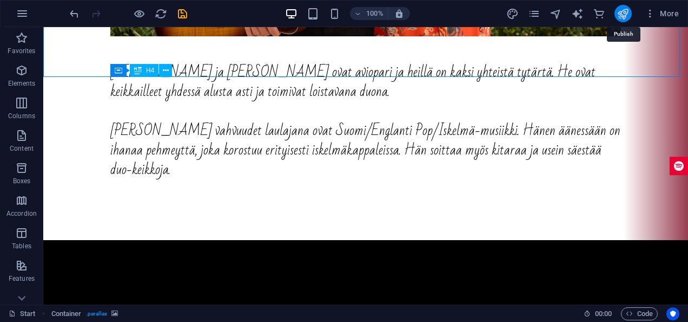
click at [624, 16] on icon "publish" at bounding box center [623, 14] width 12 height 12
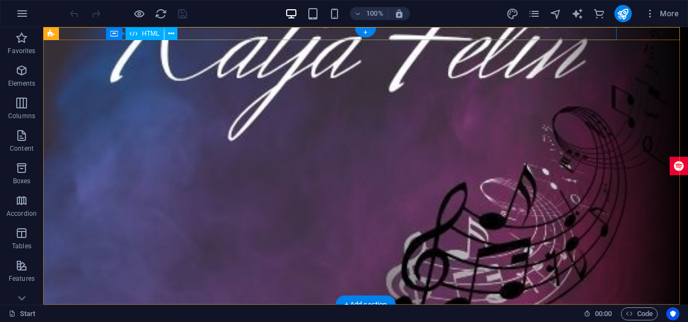
click at [270, 304] on div at bounding box center [365, 310] width 511 height 13
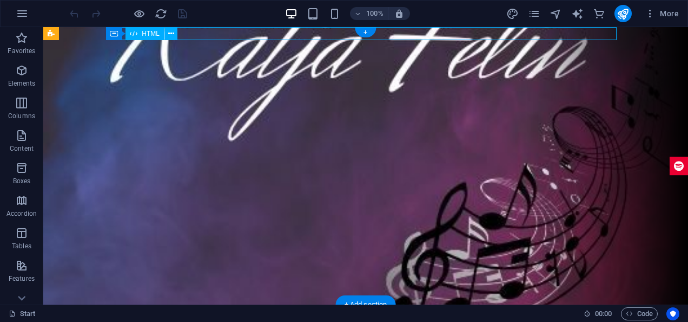
click at [270, 304] on div at bounding box center [365, 310] width 511 height 13
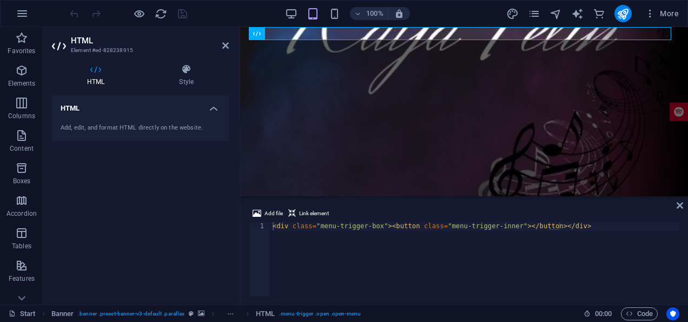
click at [324, 204] on figure at bounding box center [464, 284] width 448 height 161
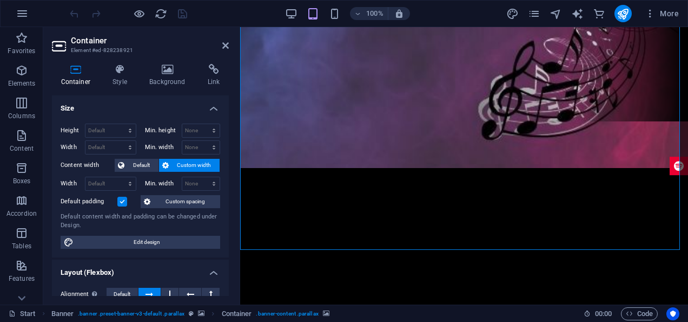
scroll to position [217, 0]
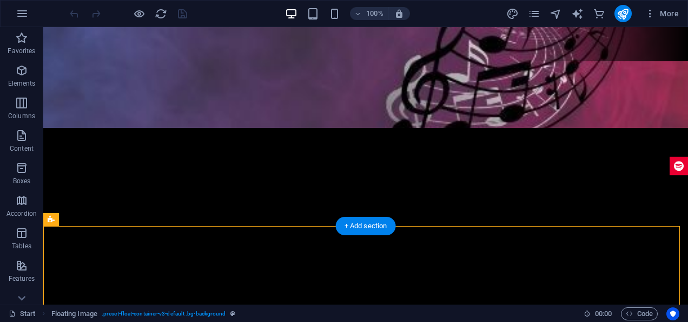
scroll to position [0, 0]
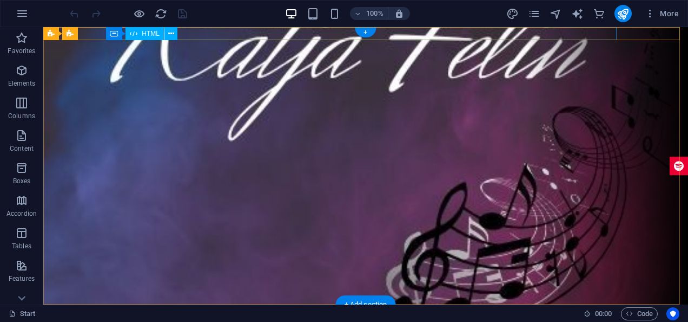
click at [534, 304] on div at bounding box center [365, 310] width 511 height 13
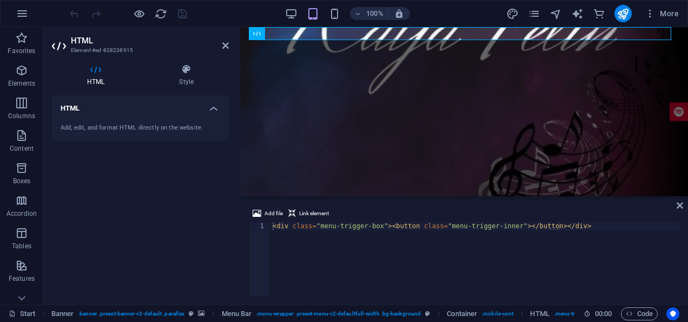
click at [344, 204] on figure at bounding box center [464, 284] width 448 height 161
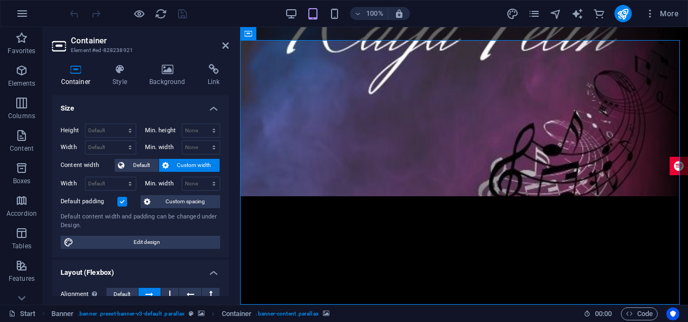
click at [344, 204] on figure at bounding box center [464, 284] width 448 height 161
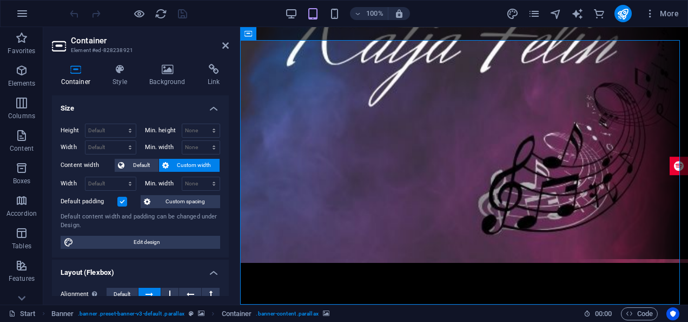
scroll to position [108, 0]
